Goal: Information Seeking & Learning: Learn about a topic

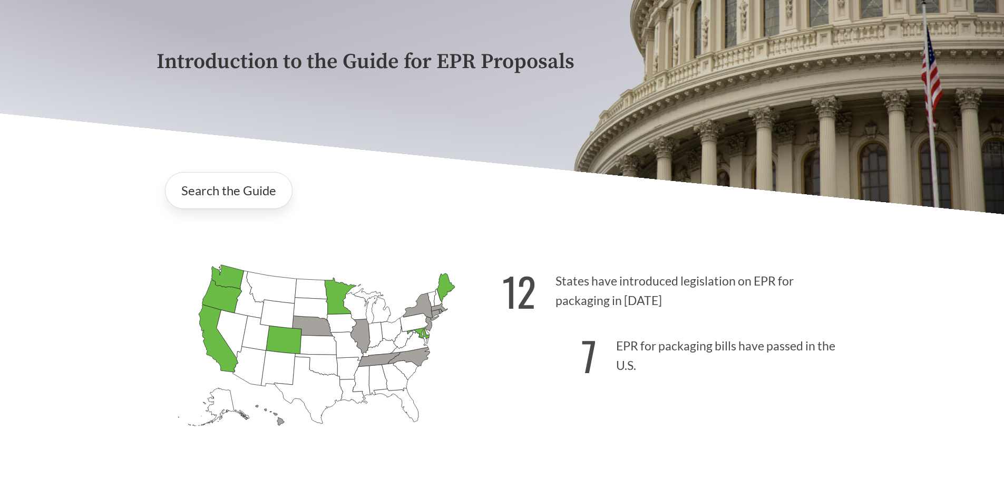
scroll to position [211, 0]
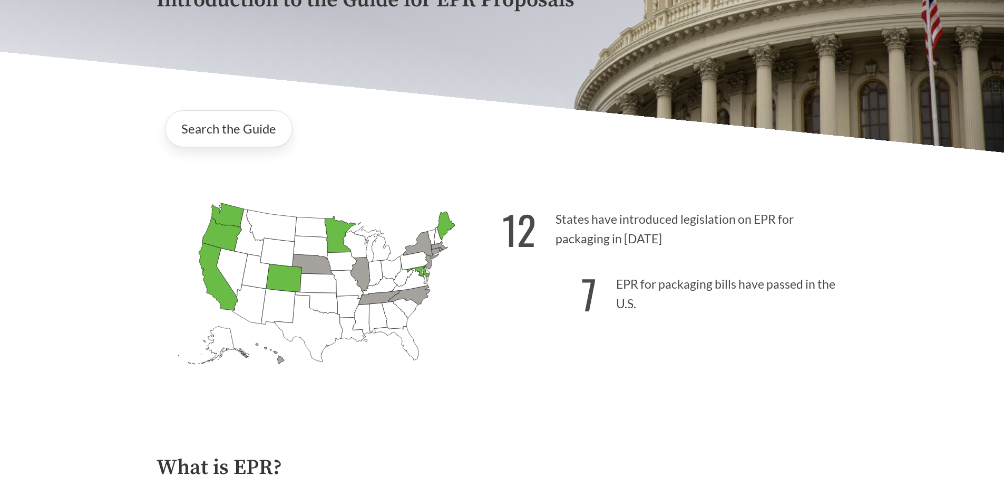
click at [411, 296] on icon "[US_STATE] Introduced: 1" at bounding box center [409, 294] width 42 height 19
click at [418, 296] on icon "[US_STATE] Introduced: 1" at bounding box center [409, 294] width 42 height 19
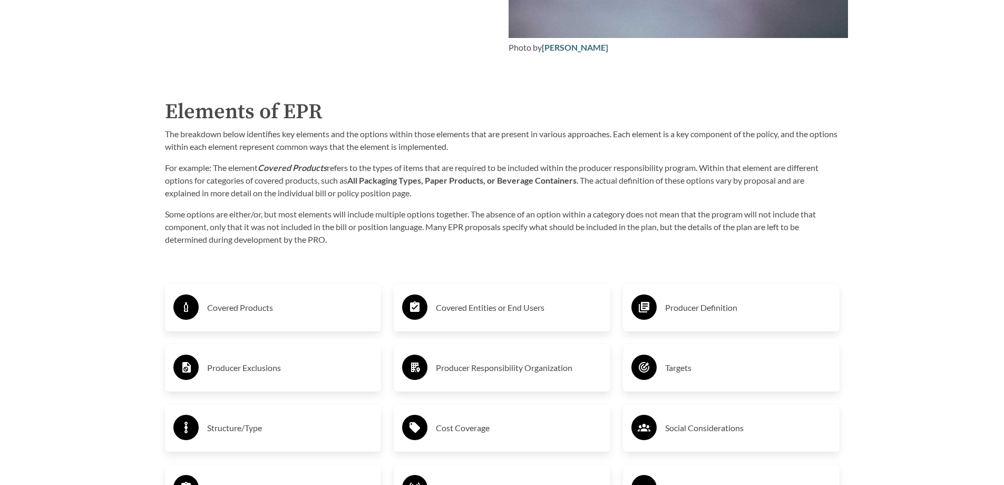
scroll to position [1634, 0]
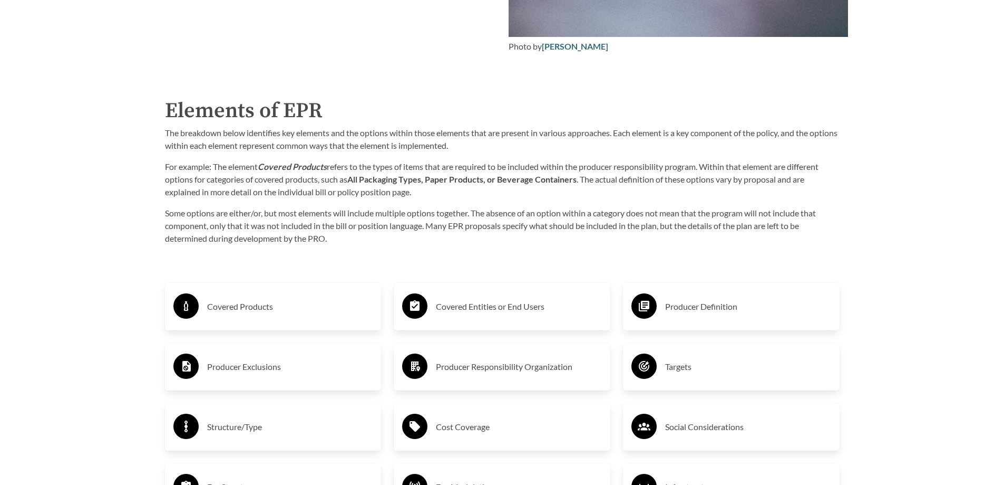
click at [274, 314] on h3 "Covered Products" at bounding box center [290, 306] width 166 height 17
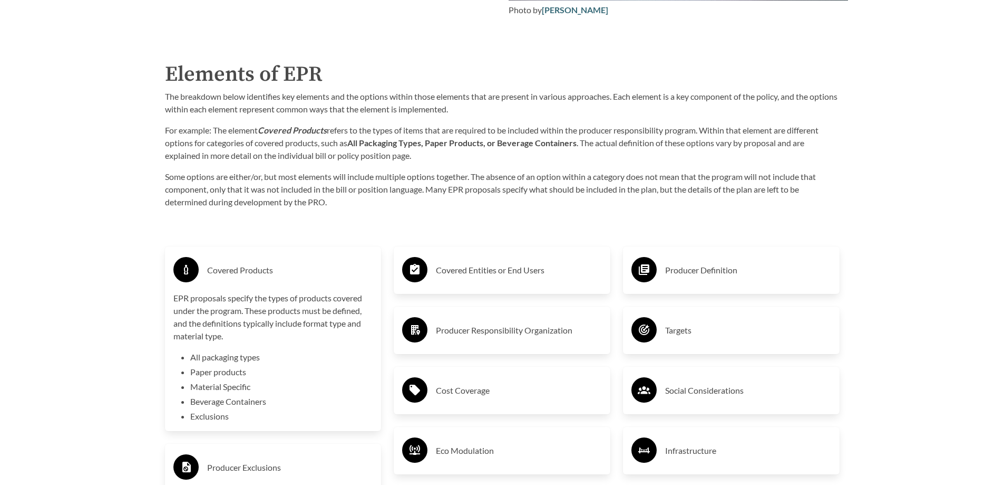
scroll to position [1687, 0]
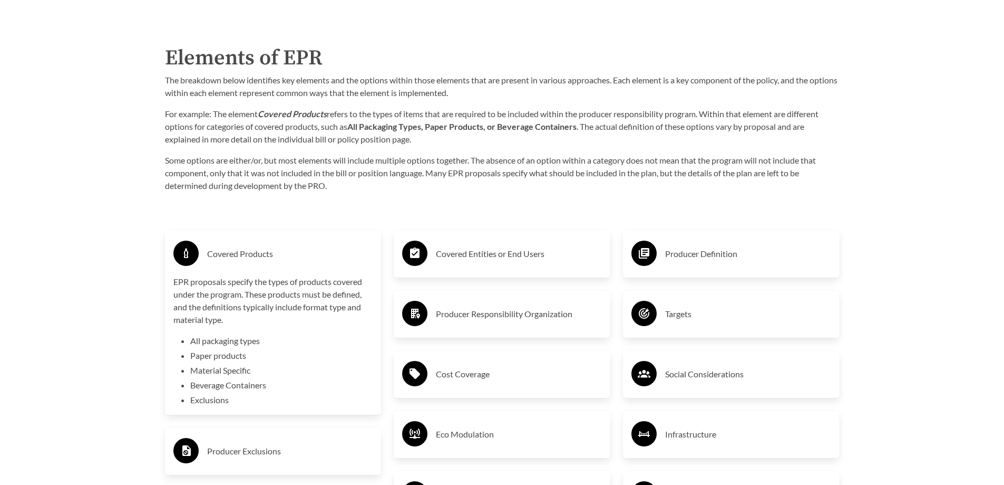
click at [208, 400] on li "Exclusions" at bounding box center [281, 399] width 183 height 13
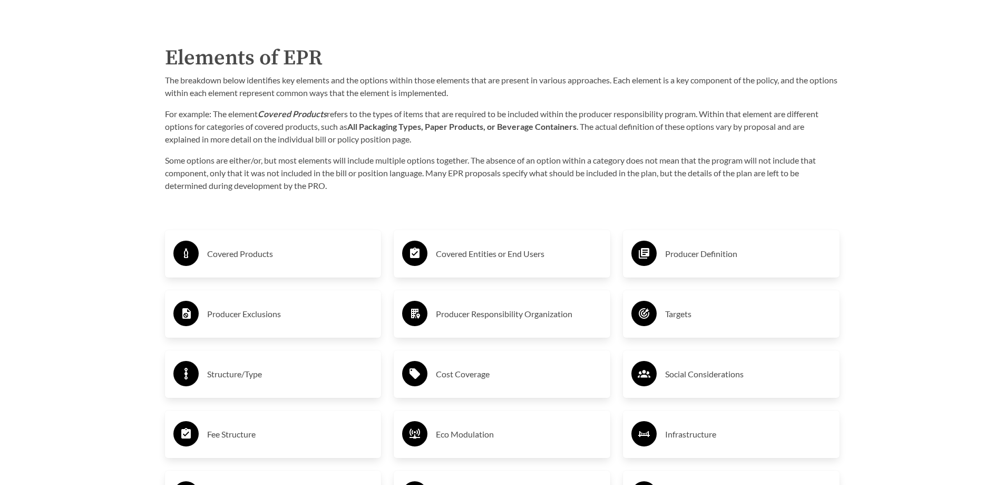
click at [481, 256] on h3 "Covered Entities or End Users" at bounding box center [519, 253] width 166 height 17
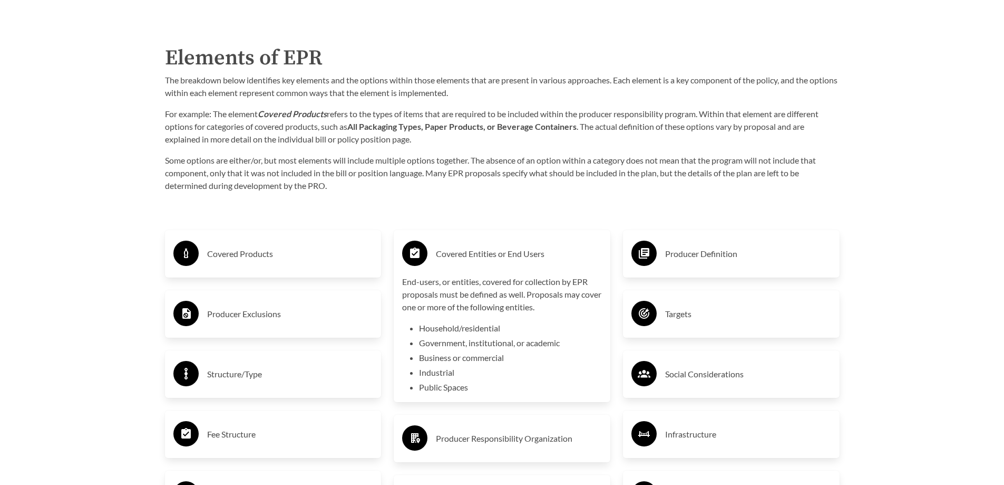
click at [693, 254] on h3 "Producer Definition" at bounding box center [748, 253] width 166 height 17
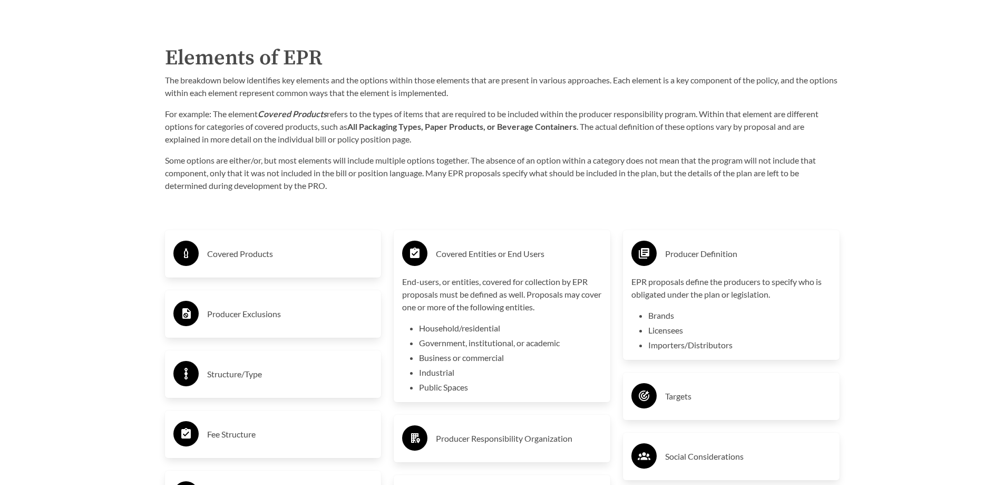
click at [537, 207] on div "Purpose of the Guide EPR for packaging and paper products is gaining attention …" at bounding box center [502, 297] width 709 height 1530
click at [456, 354] on li "Business or commercial" at bounding box center [510, 357] width 183 height 13
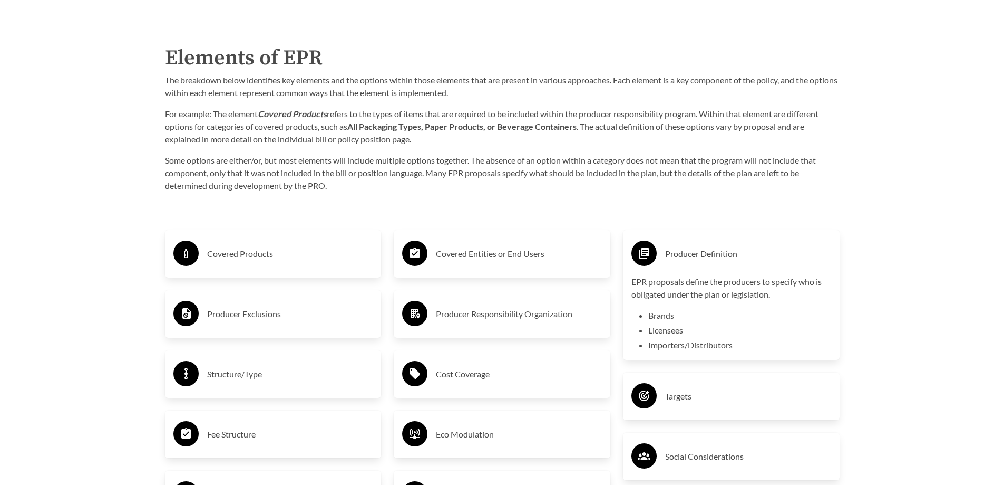
click at [671, 224] on div "Producer Definition EPR proposals define the producers to specify who is obliga…" at bounding box center [731, 475] width 229 height 528
click at [723, 304] on div "EPR proposals define the producers to specify who is obligated under the plan o…" at bounding box center [732, 313] width 200 height 76
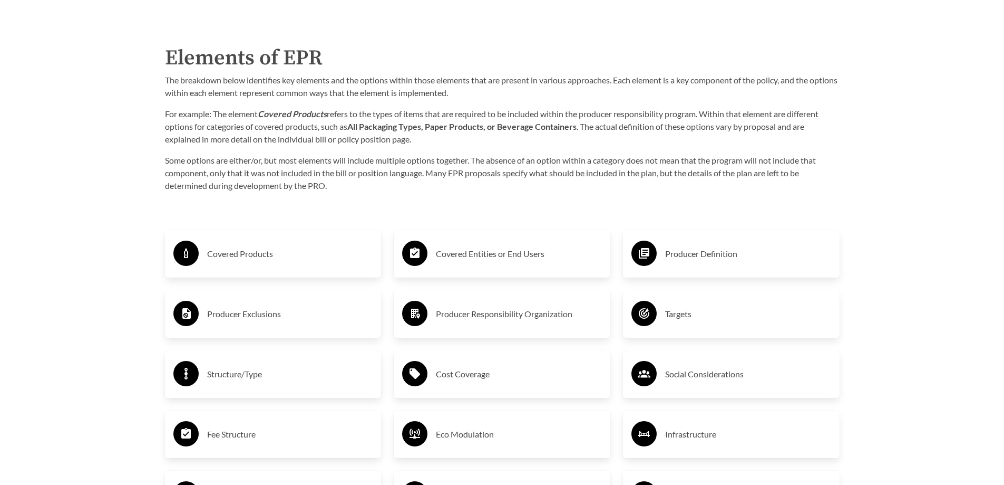
click at [660, 315] on div "Targets" at bounding box center [732, 313] width 200 height 31
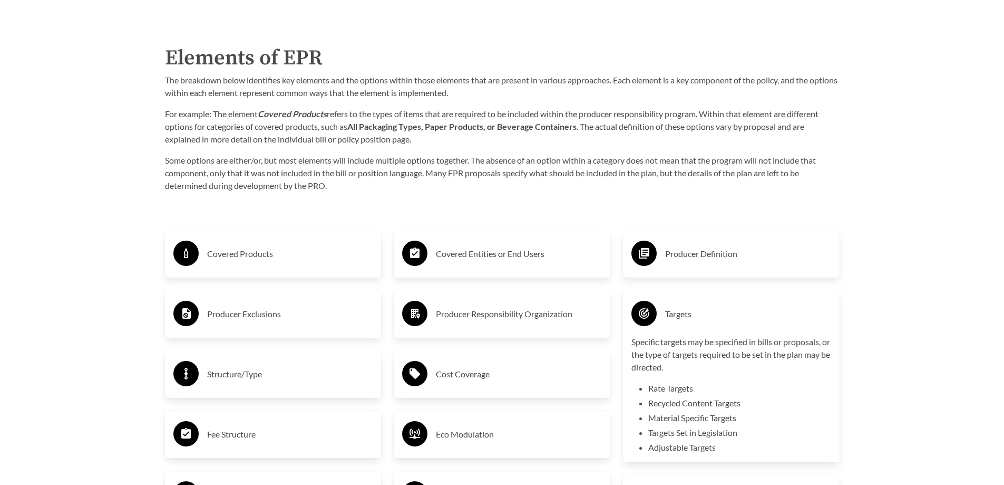
click at [709, 386] on li "Rate Targets" at bounding box center [740, 388] width 183 height 13
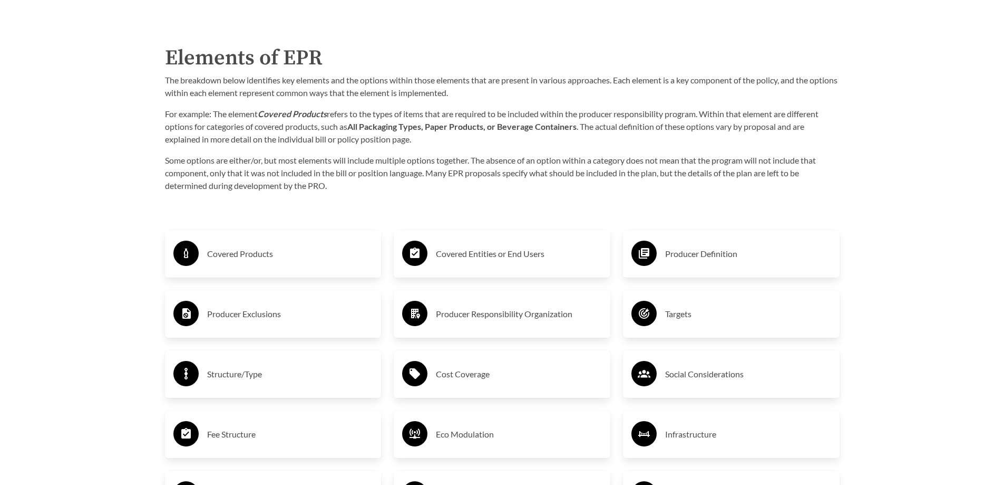
click at [512, 375] on h3 "Cost Coverage" at bounding box center [519, 373] width 166 height 17
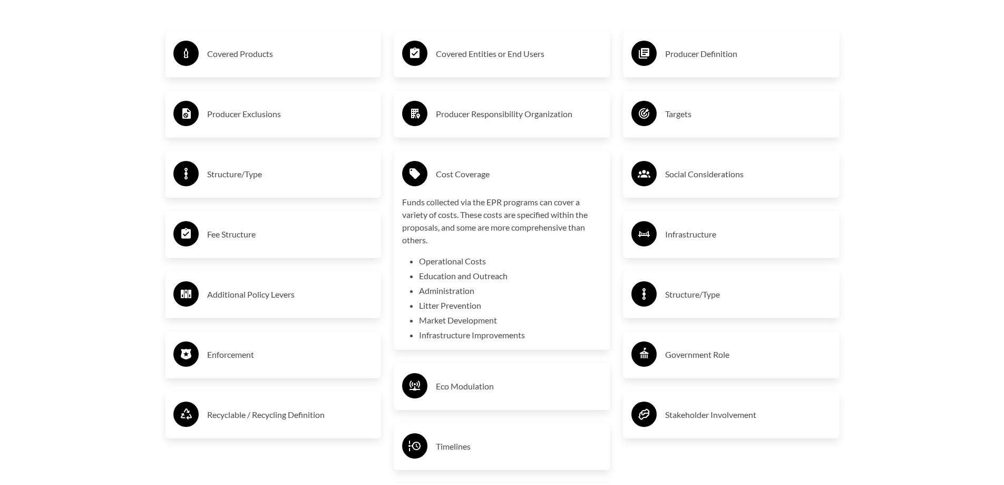
scroll to position [1898, 0]
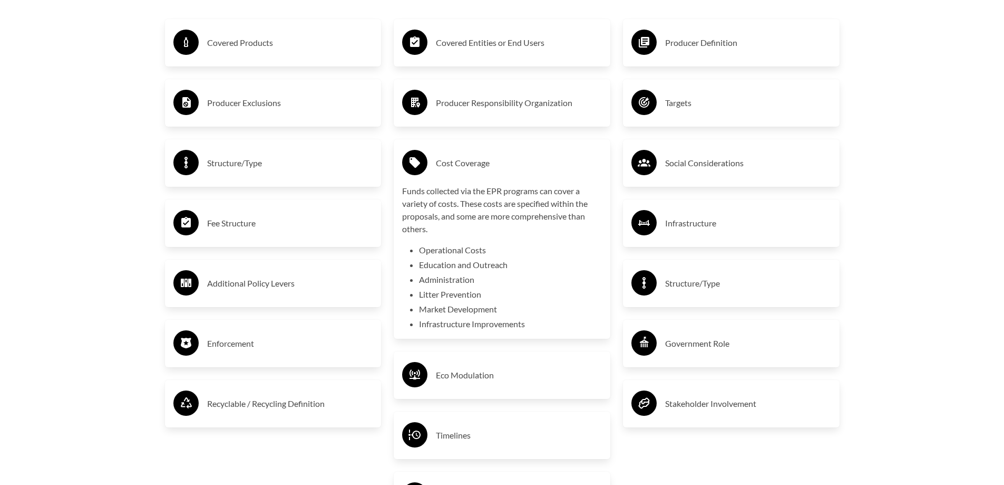
click at [494, 266] on li "Education and Outreach" at bounding box center [510, 264] width 183 height 13
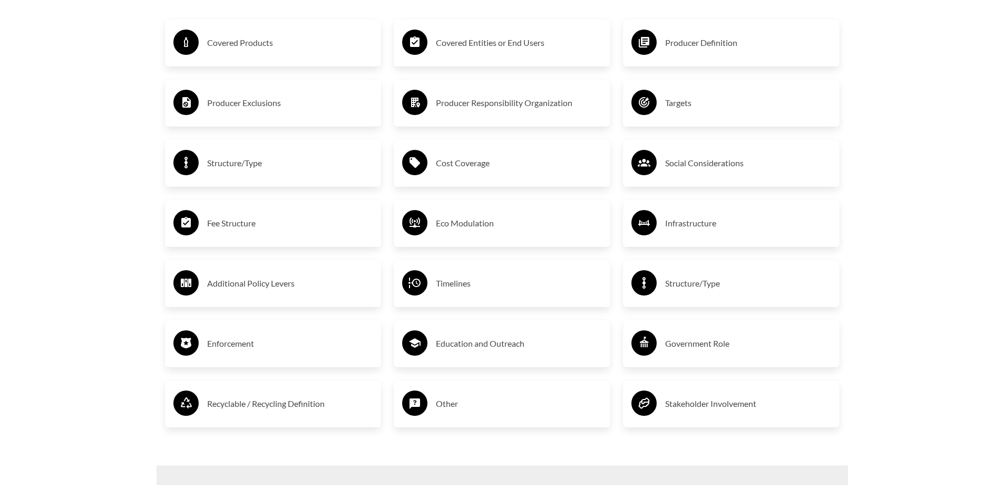
click at [299, 231] on h3 "Fee Structure" at bounding box center [290, 223] width 166 height 17
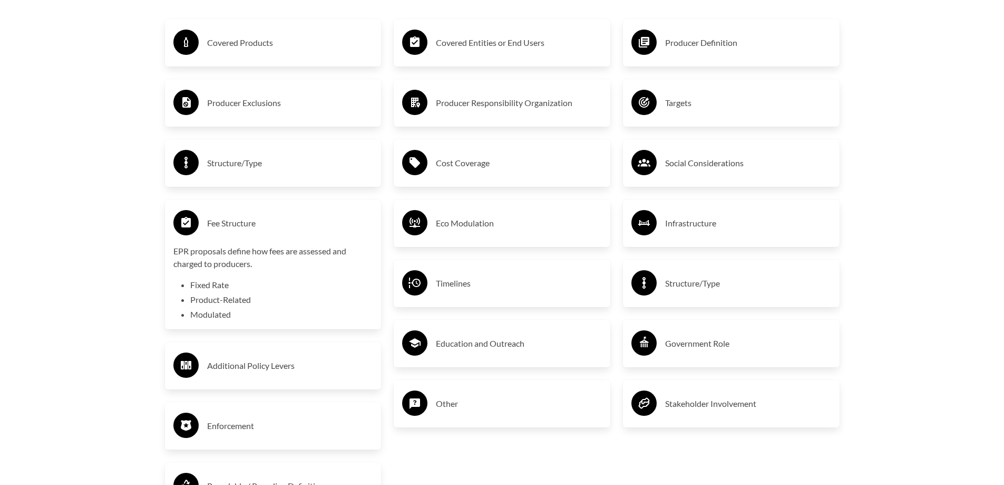
click at [302, 231] on h3 "Fee Structure" at bounding box center [290, 223] width 166 height 17
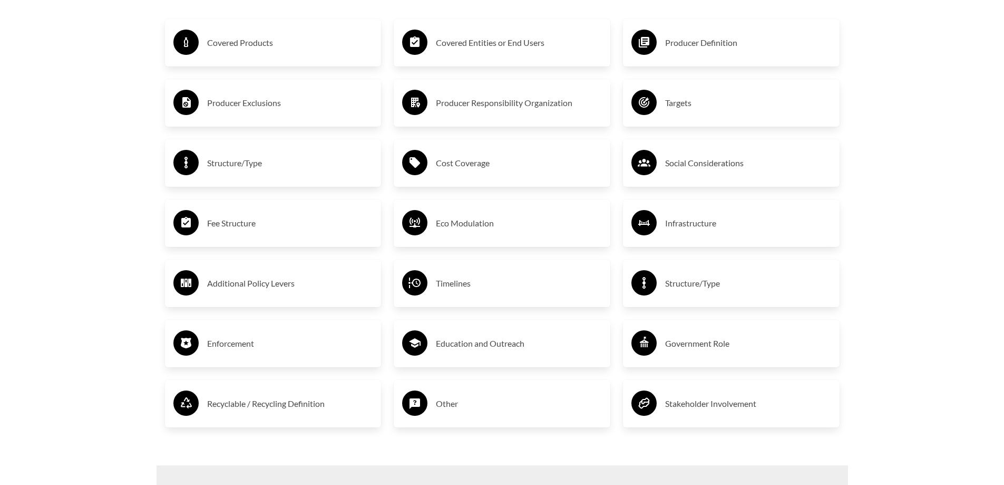
click at [278, 349] on h3 "Enforcement" at bounding box center [290, 343] width 166 height 17
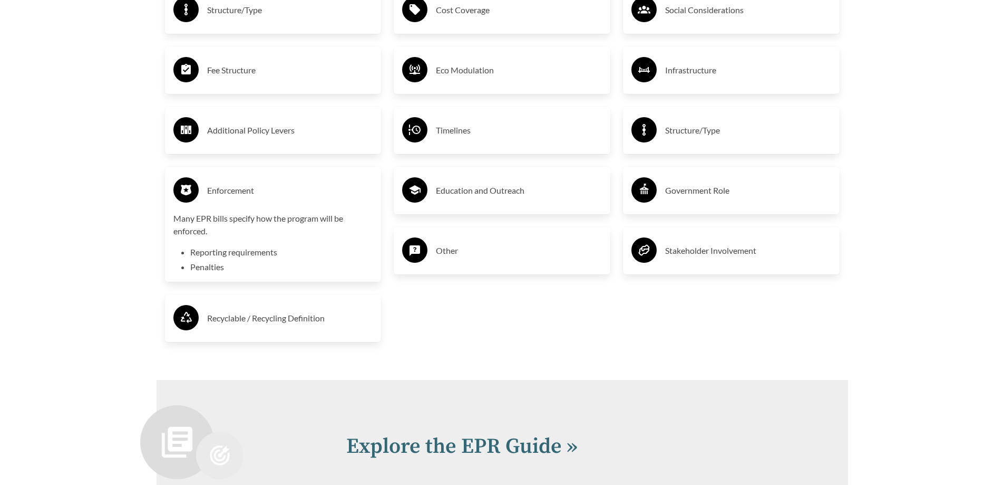
scroll to position [2056, 0]
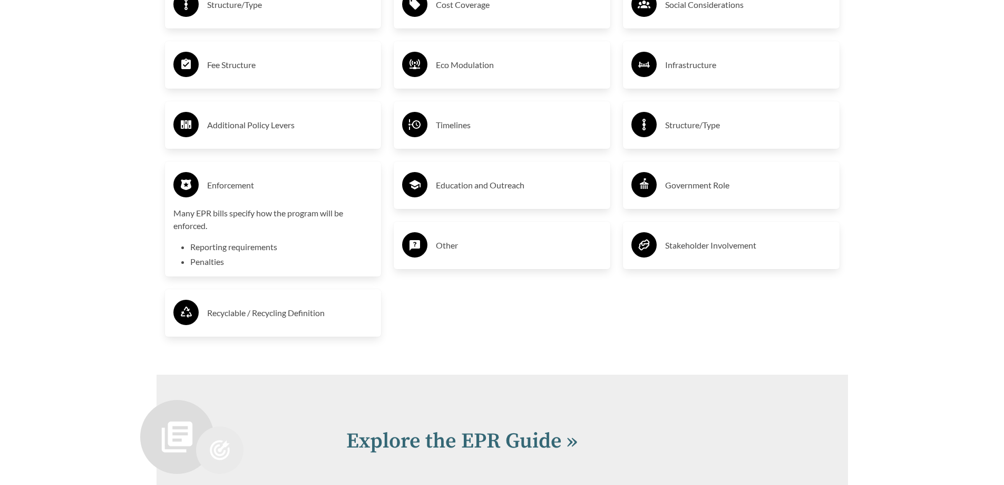
click at [286, 244] on li "Reporting requirements" at bounding box center [281, 246] width 183 height 13
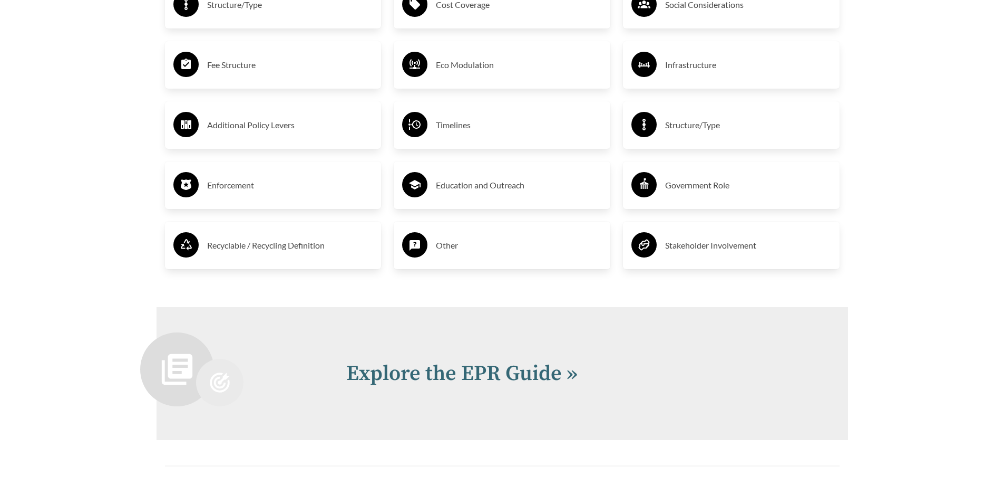
click at [286, 251] on h3 "Recyclable / Recycling Definition" at bounding box center [290, 245] width 166 height 17
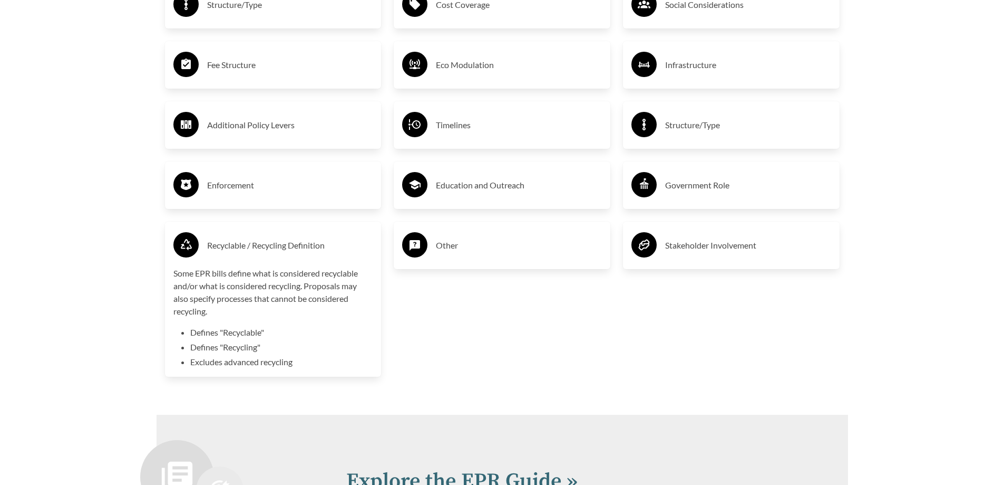
click at [256, 314] on p "Some EPR bills define what is considered recyclable and/or what is considered r…" at bounding box center [273, 292] width 200 height 51
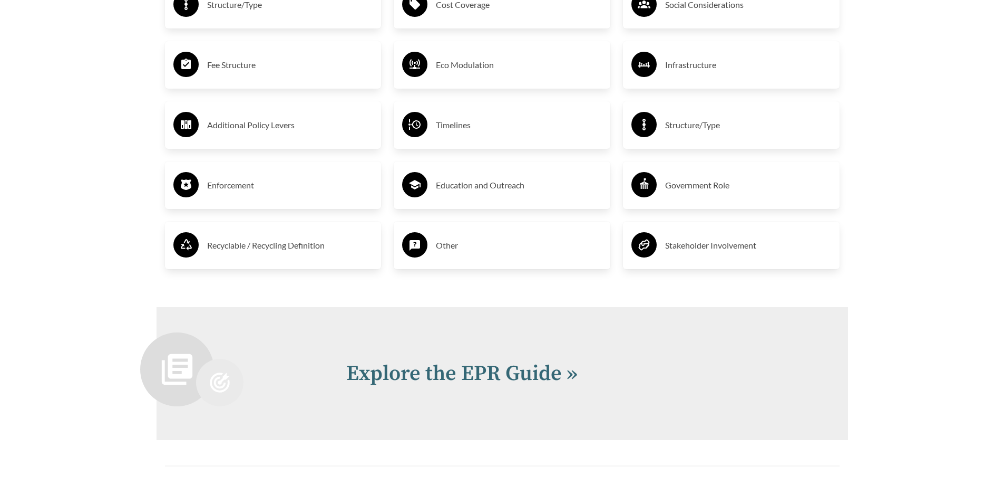
click at [699, 241] on h3 "Stakeholder Involvement" at bounding box center [748, 245] width 166 height 17
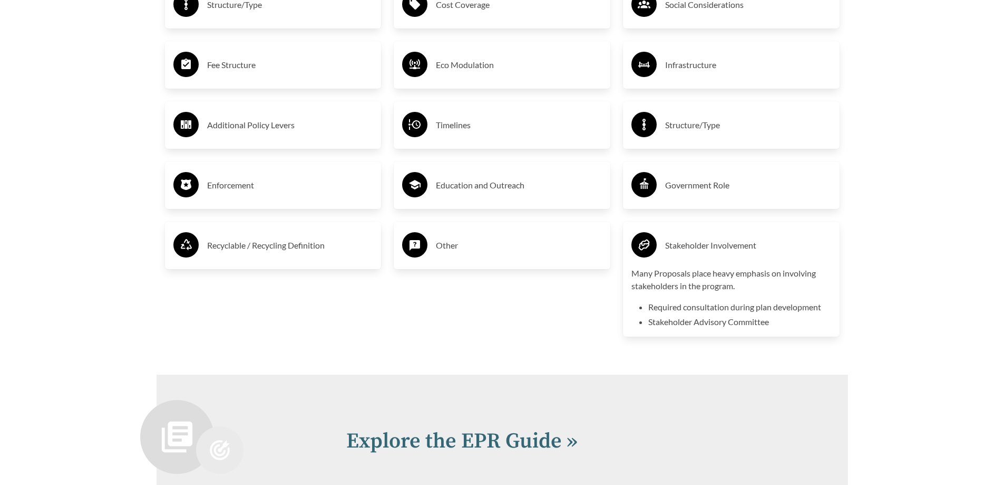
click at [702, 285] on p "Many Proposals place heavy emphasis on involving stakeholders in the program." at bounding box center [732, 279] width 200 height 25
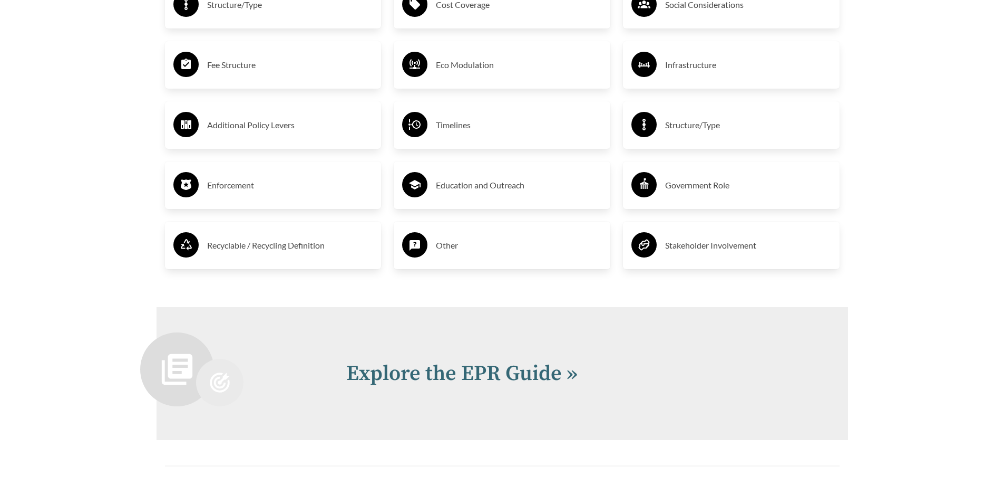
click at [709, 194] on h3 "Government Role" at bounding box center [748, 185] width 166 height 17
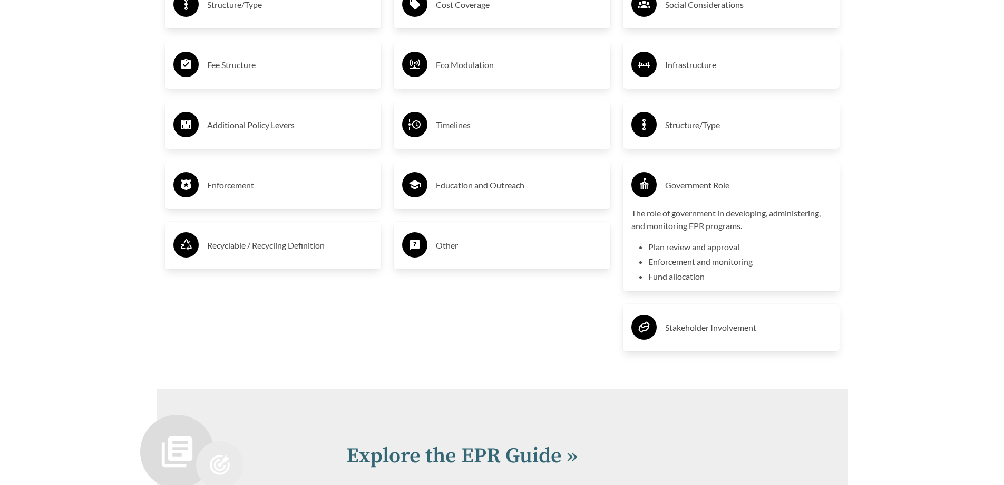
click at [721, 181] on h3 "Government Role" at bounding box center [748, 185] width 166 height 17
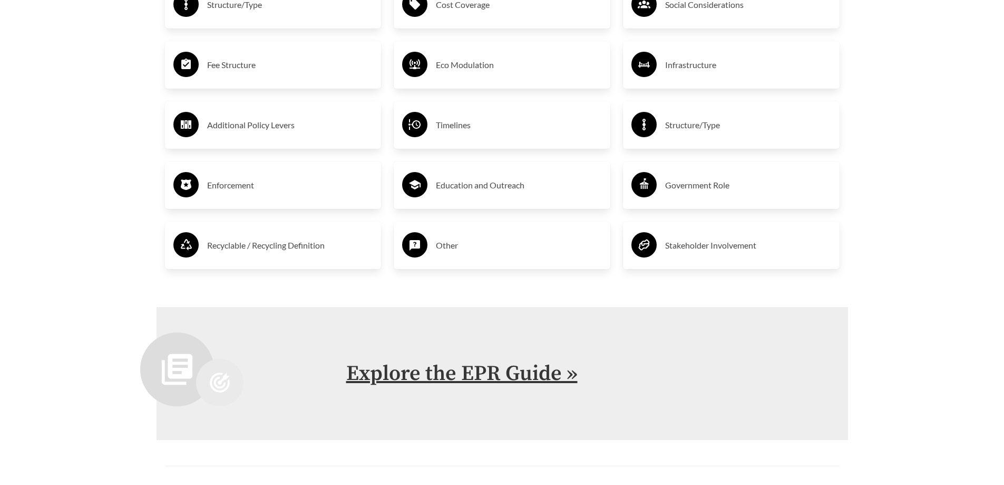
click at [484, 370] on link "Explore the EPR Guide »" at bounding box center [461, 373] width 231 height 26
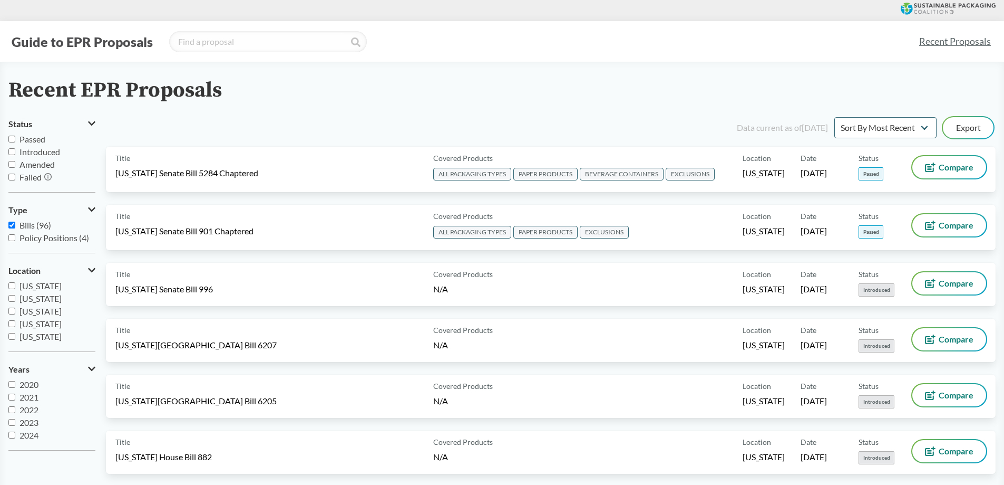
click at [12, 324] on input "[US_STATE]" at bounding box center [11, 323] width 7 height 7
checkbox input "true"
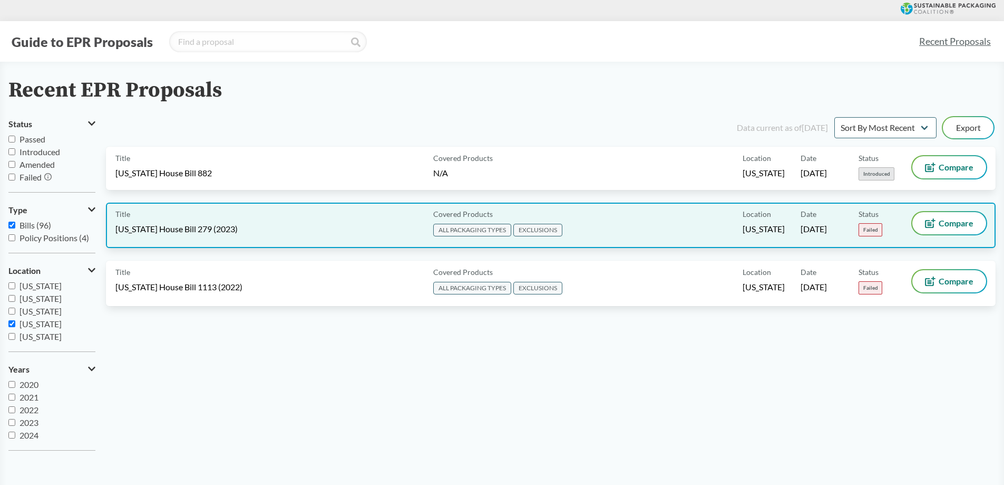
click at [537, 233] on span "EXCLUSIONS" at bounding box center [538, 230] width 49 height 13
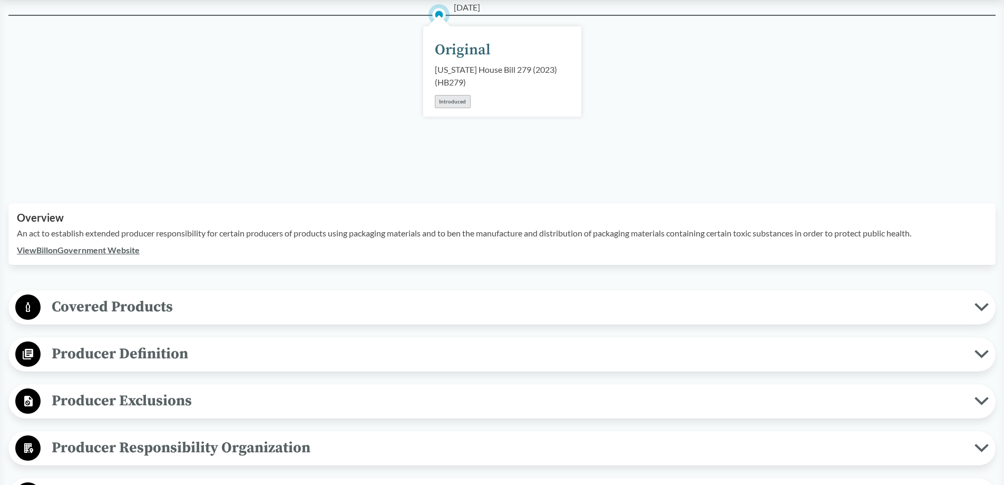
scroll to position [158, 0]
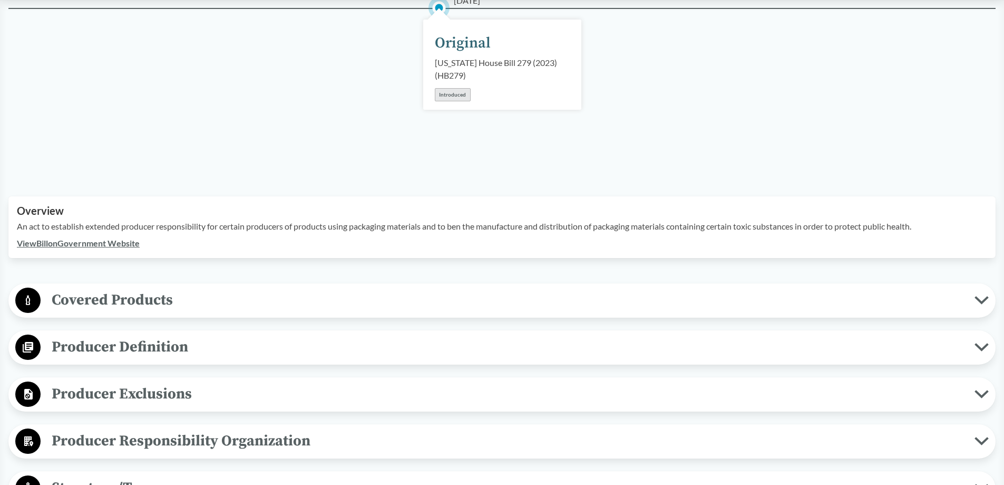
click at [106, 245] on link "View Bill on Government Website" at bounding box center [78, 243] width 123 height 10
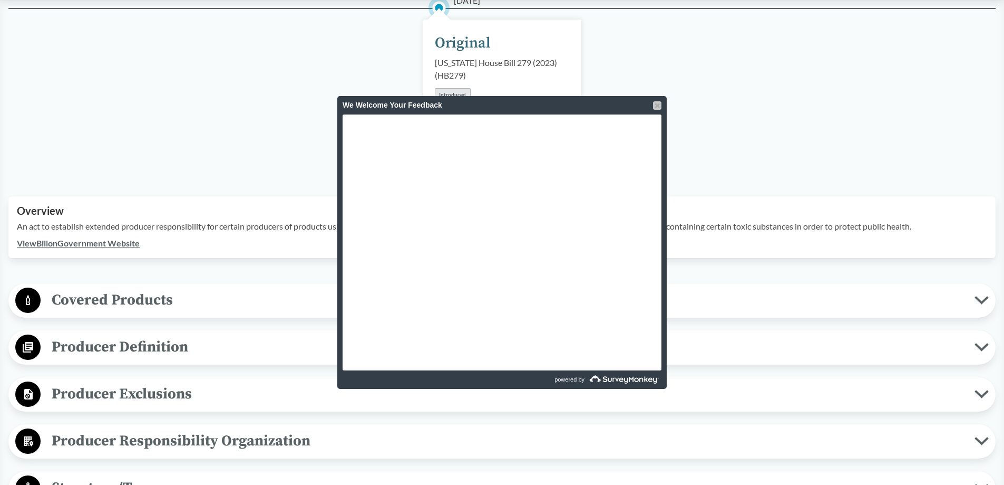
click at [658, 103] on div at bounding box center [657, 105] width 8 height 8
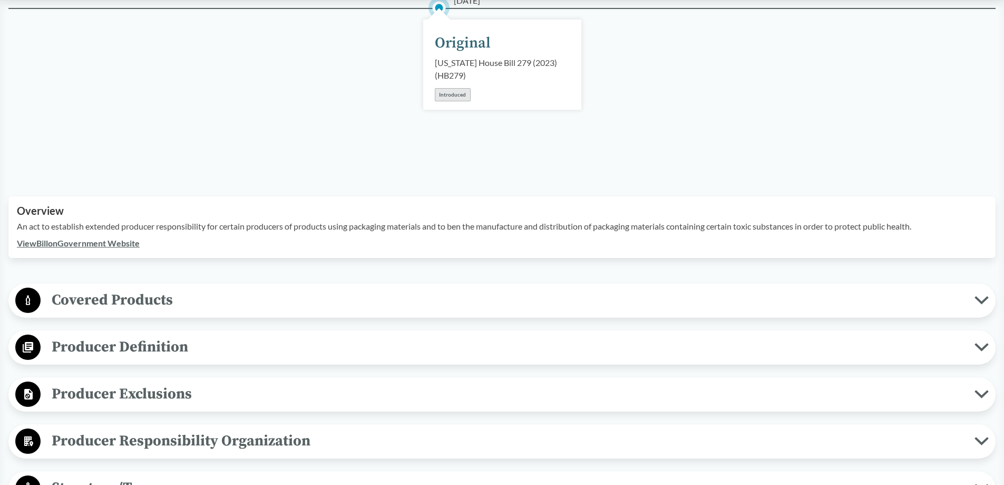
click at [80, 295] on span "Covered Products" at bounding box center [508, 300] width 934 height 24
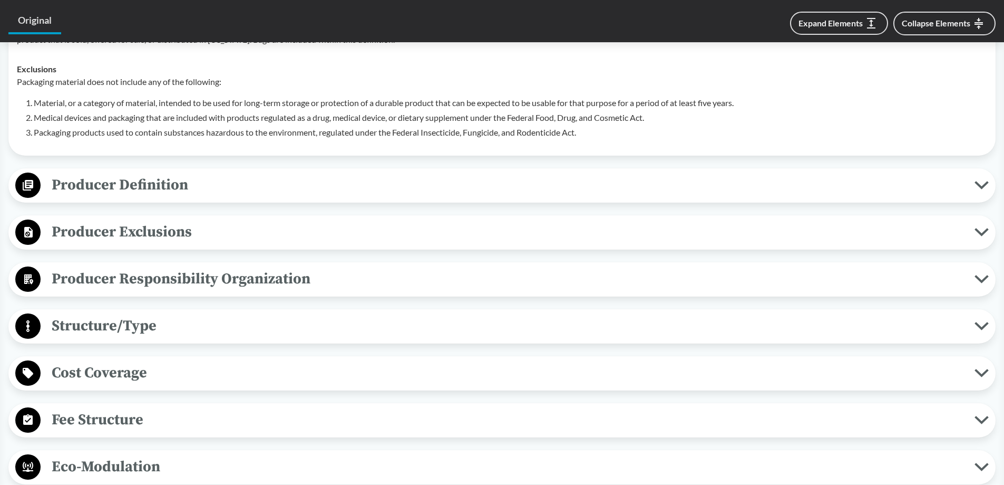
scroll to position [475, 0]
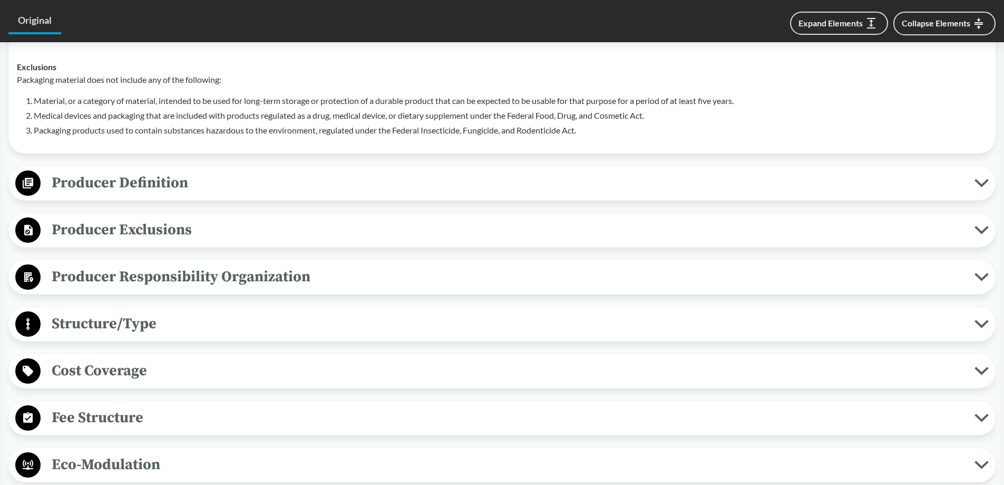
click at [169, 236] on span "Producer Exclusions" at bounding box center [508, 230] width 934 height 24
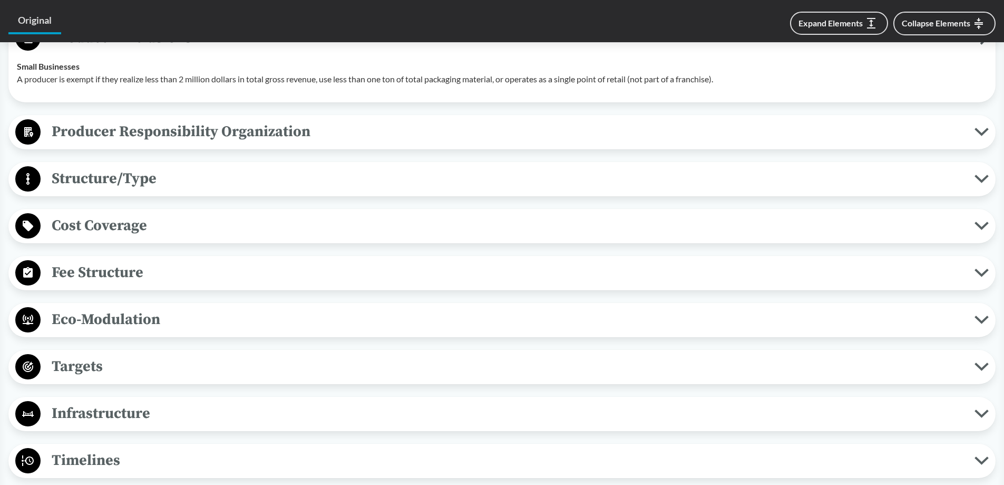
scroll to position [685, 0]
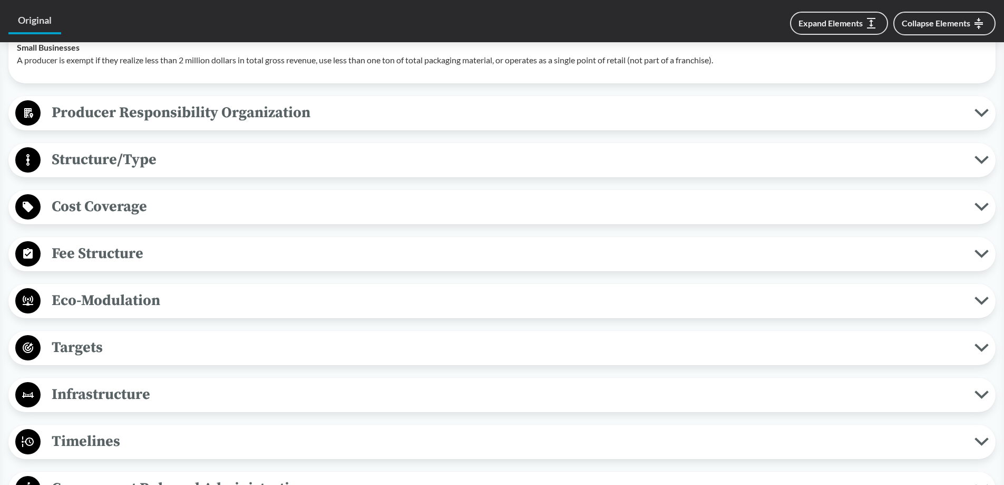
click at [225, 257] on span "Fee Structure" at bounding box center [508, 253] width 934 height 24
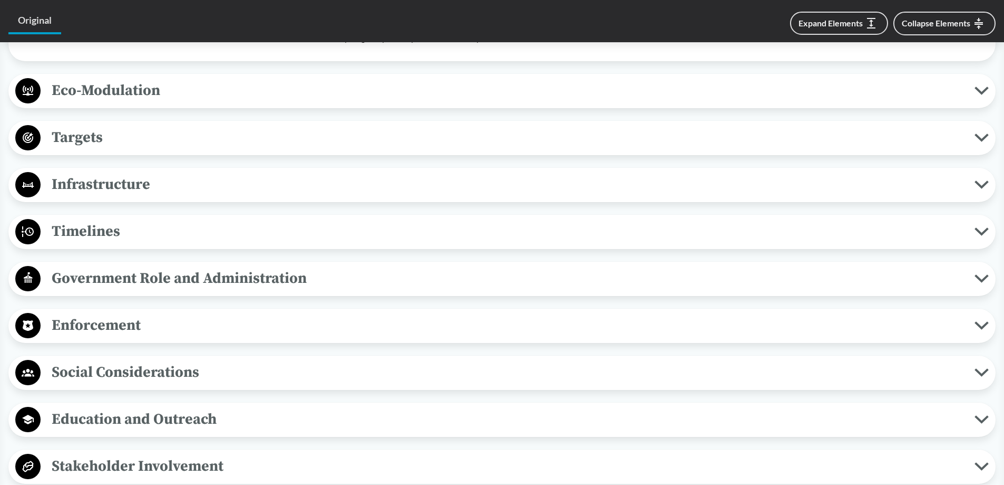
scroll to position [1002, 0]
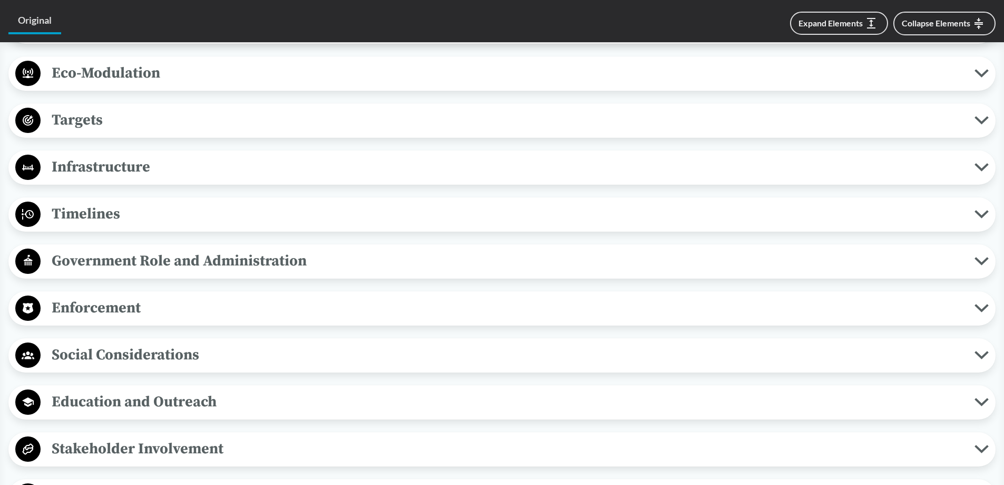
click at [125, 220] on span "Timelines" at bounding box center [508, 214] width 934 height 24
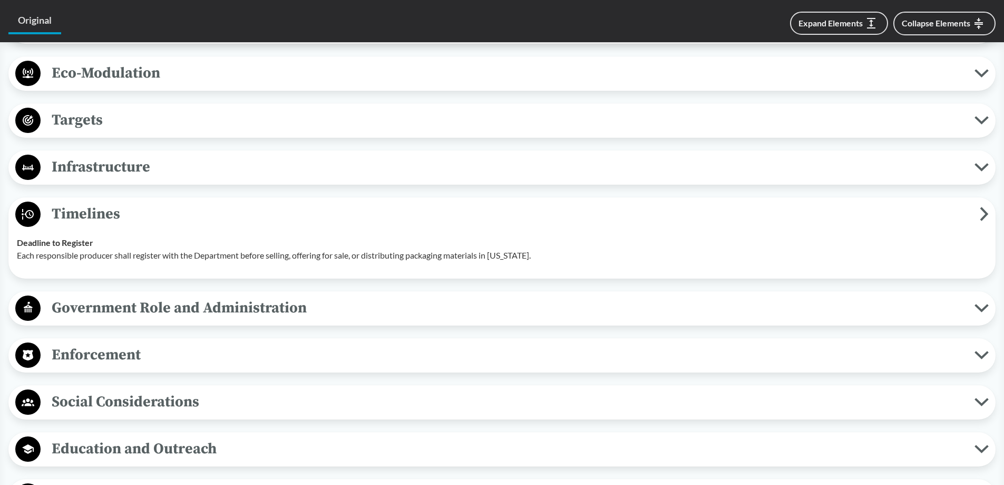
click at [179, 130] on span "Targets" at bounding box center [508, 120] width 934 height 24
